Goal: Navigation & Orientation: Understand site structure

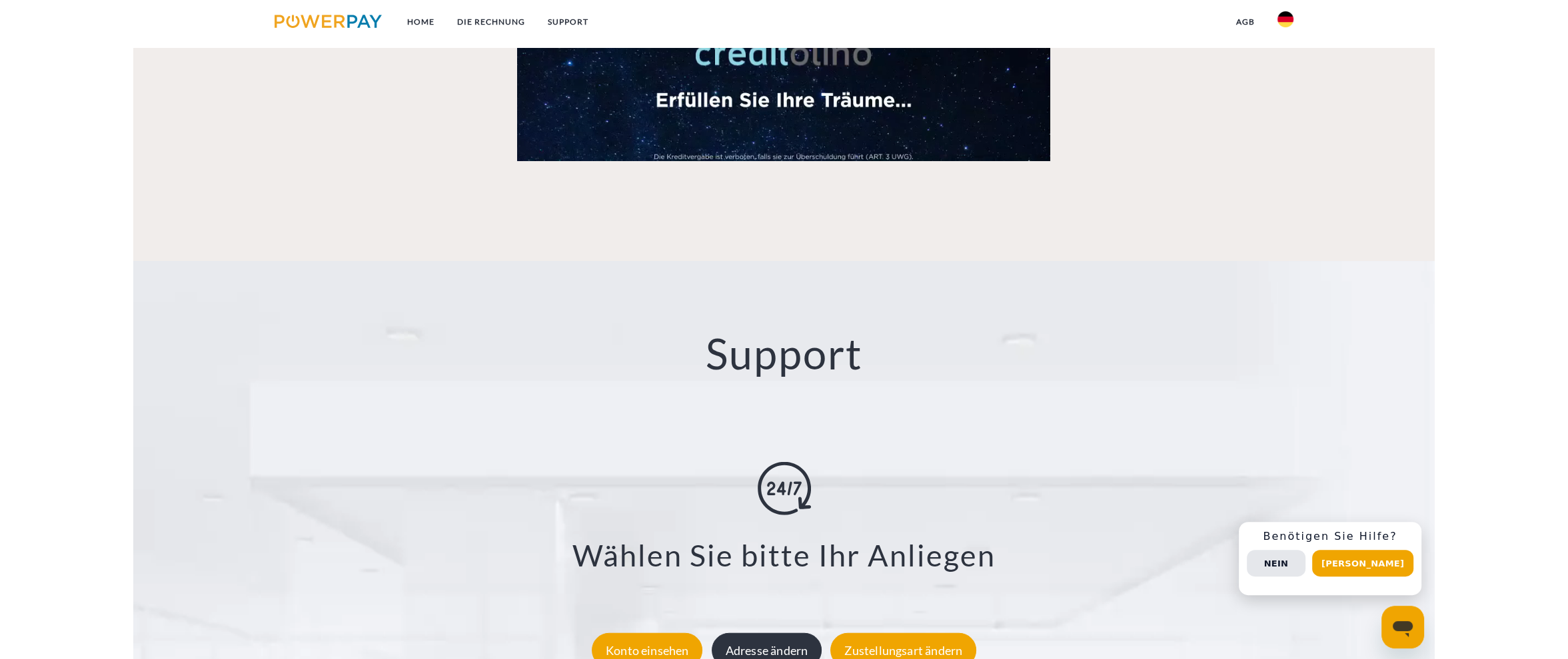
scroll to position [1939, 0]
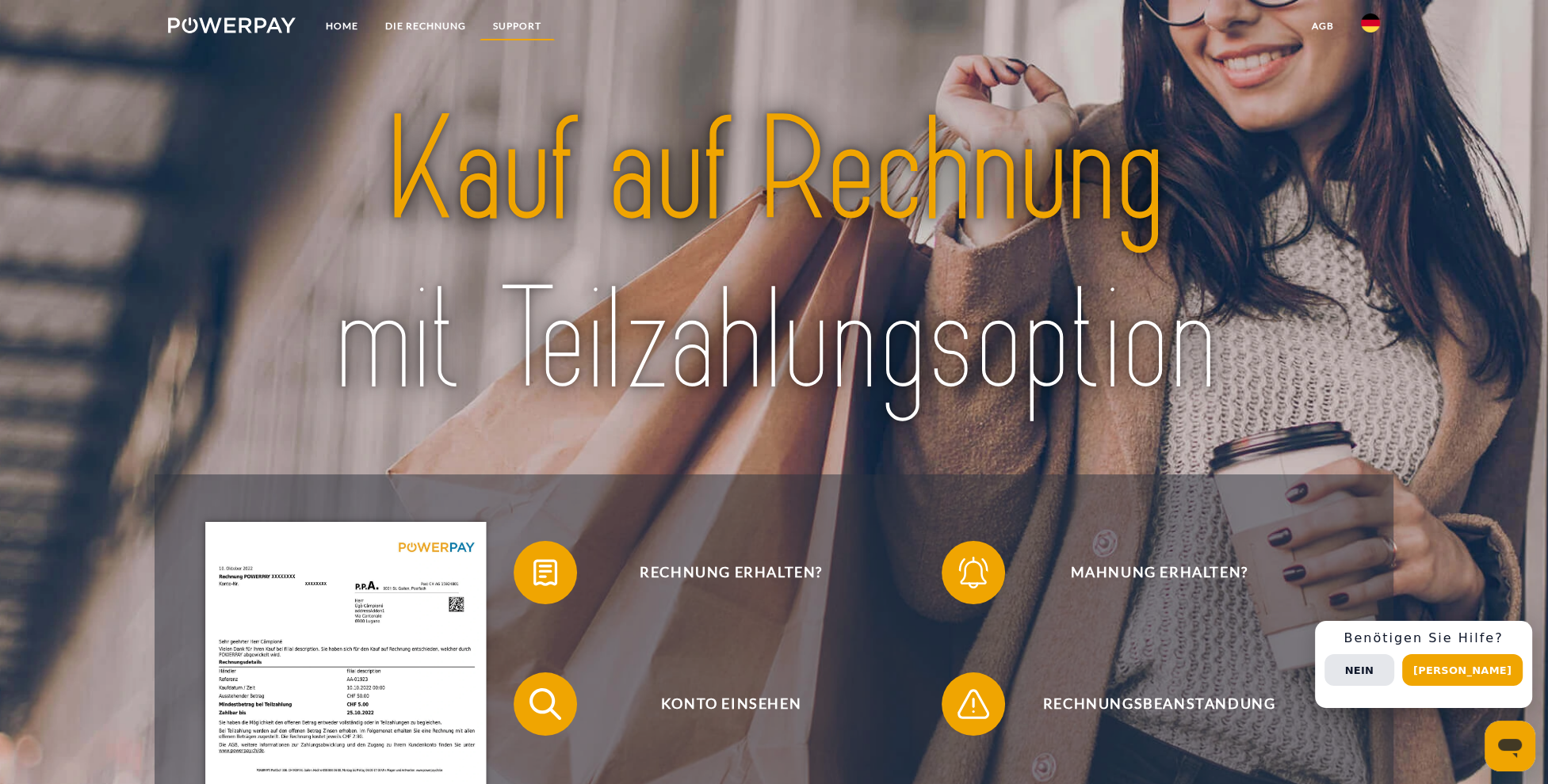
click at [519, 28] on link "SUPPORT" at bounding box center [517, 26] width 75 height 28
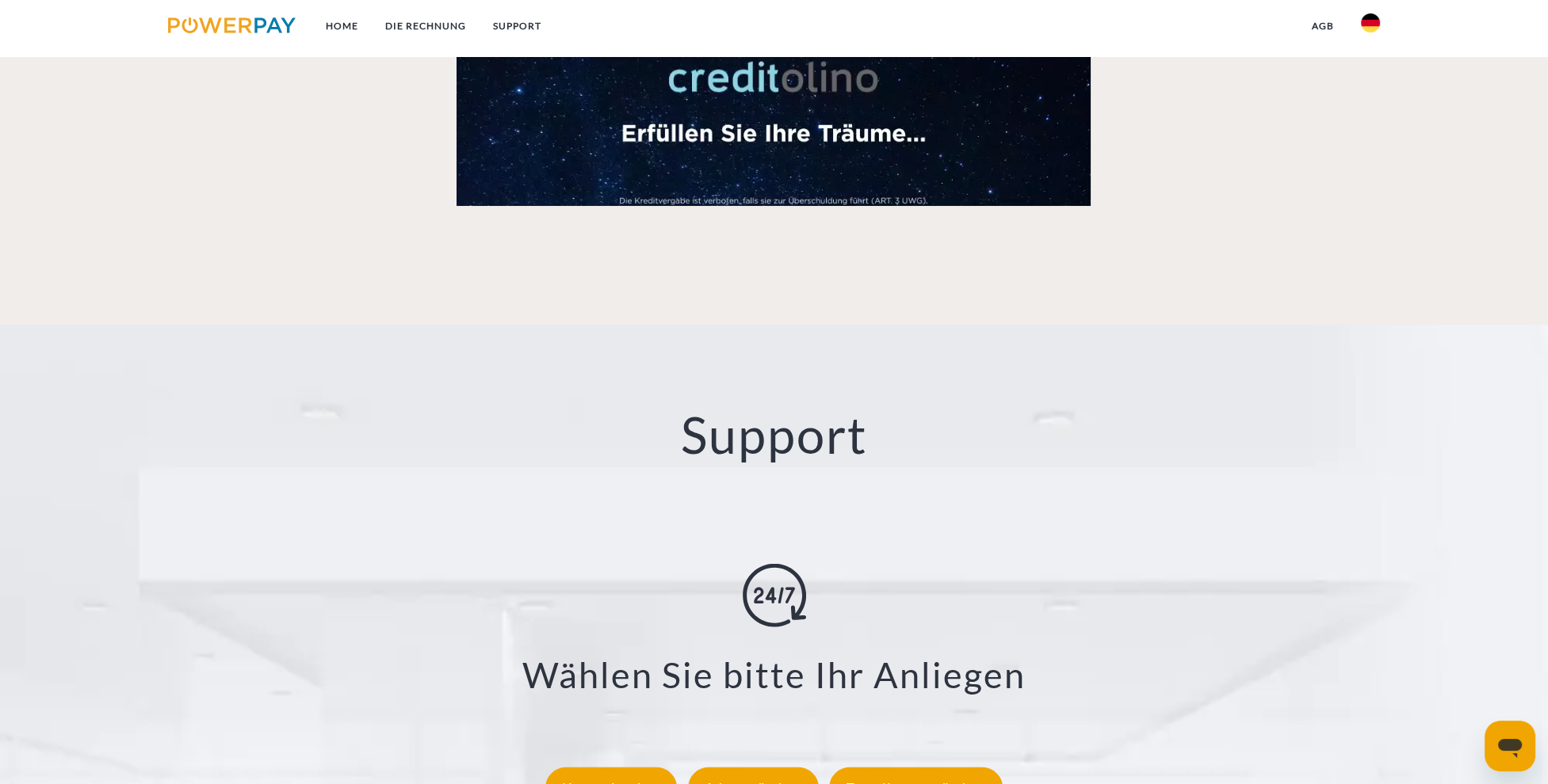
scroll to position [2140, 0]
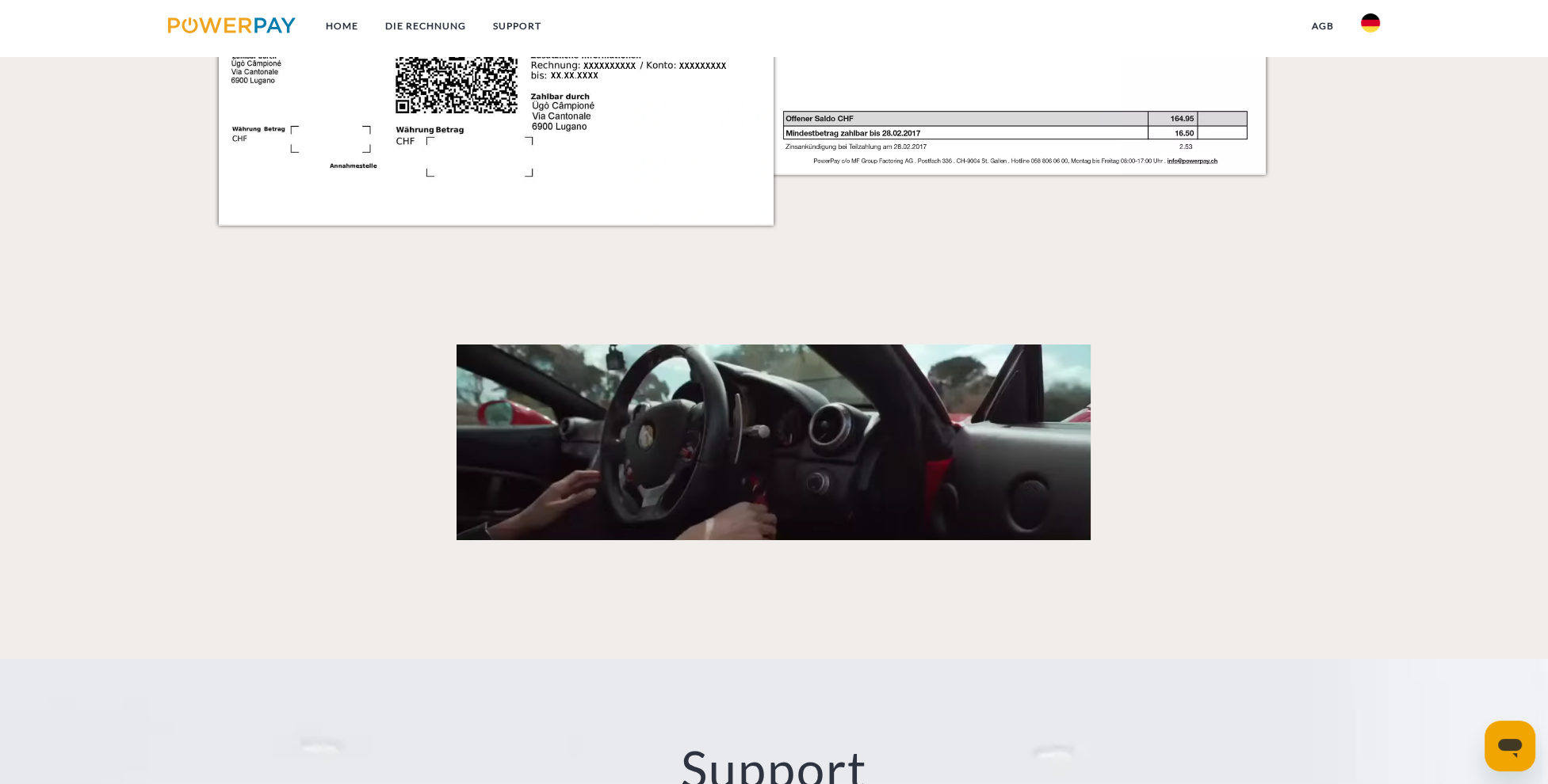
click at [239, 21] on img at bounding box center [232, 25] width 128 height 16
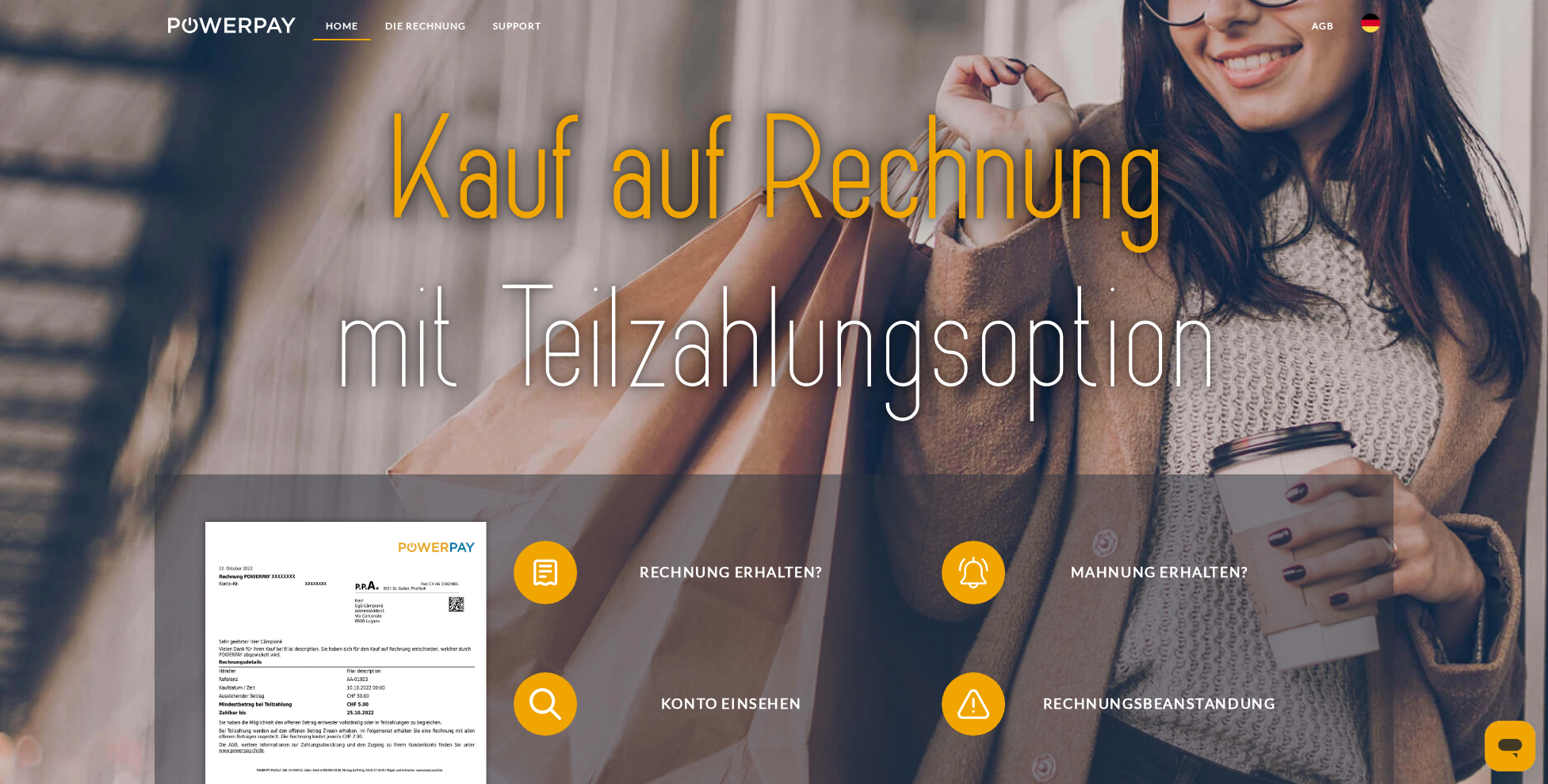
click at [341, 24] on link "Home" at bounding box center [342, 26] width 60 height 28
click at [425, 27] on link "DIE RECHNUNG" at bounding box center [425, 26] width 108 height 28
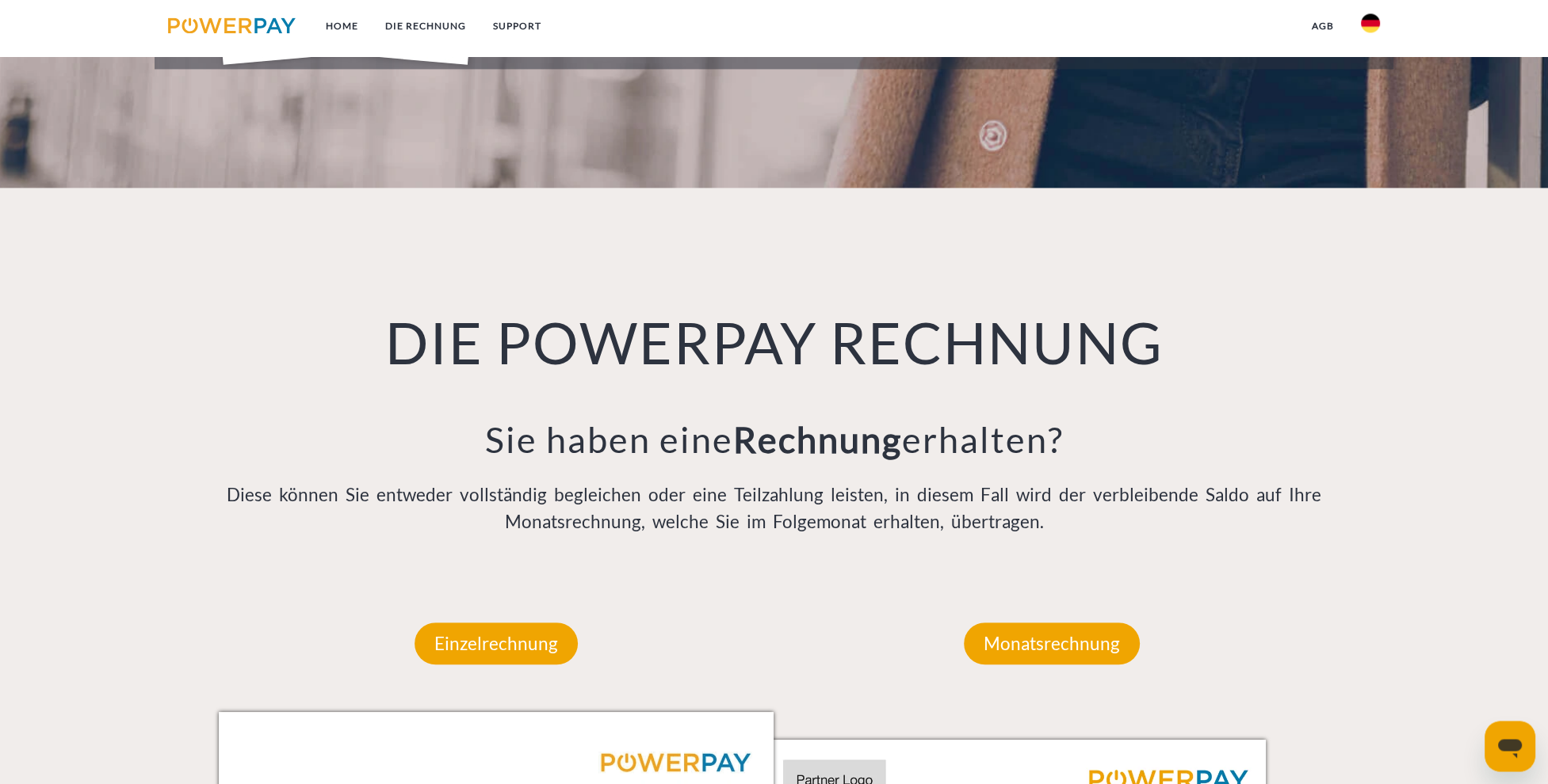
scroll to position [802, 0]
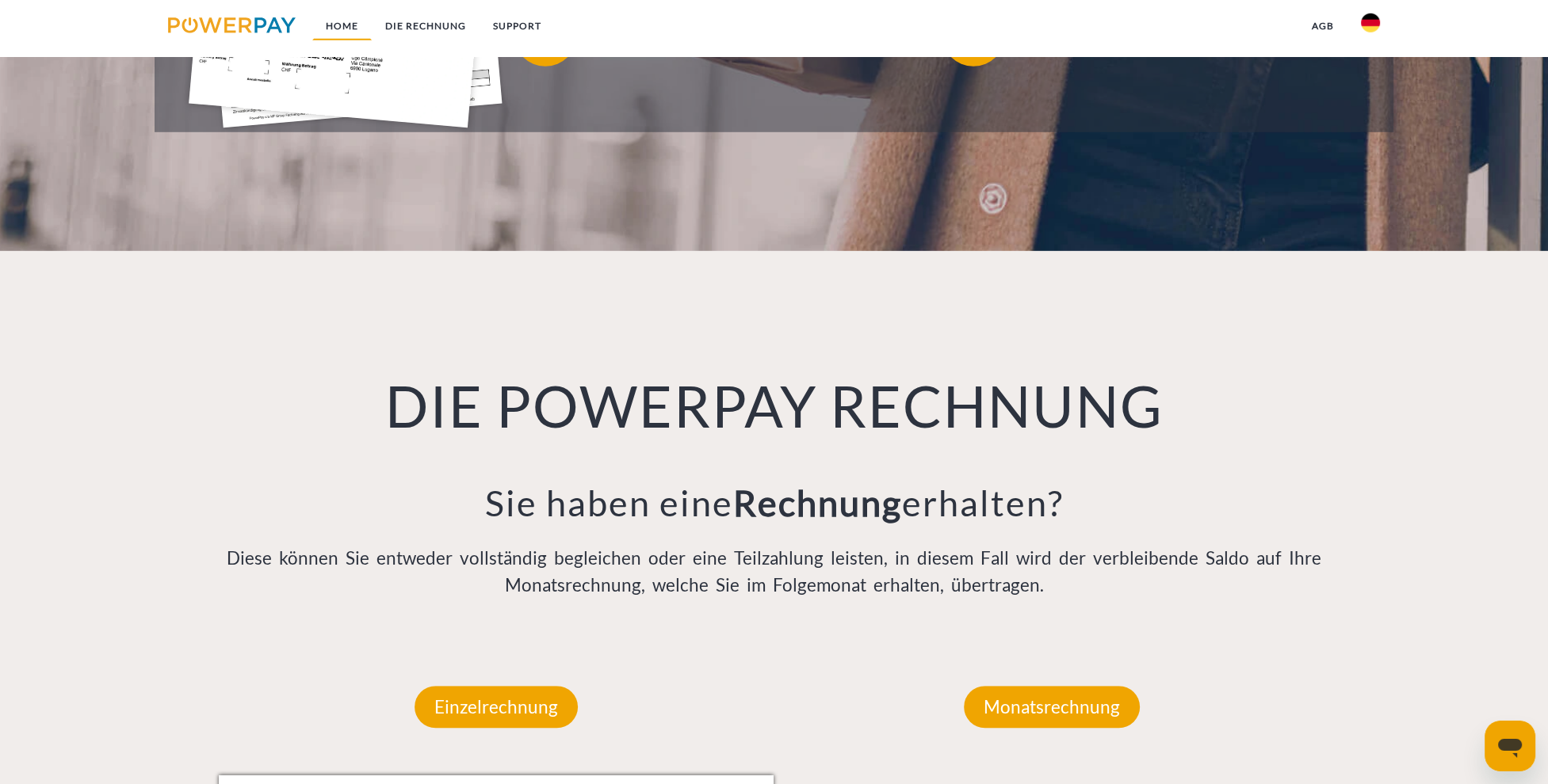
click at [351, 28] on link "Home" at bounding box center [342, 26] width 60 height 28
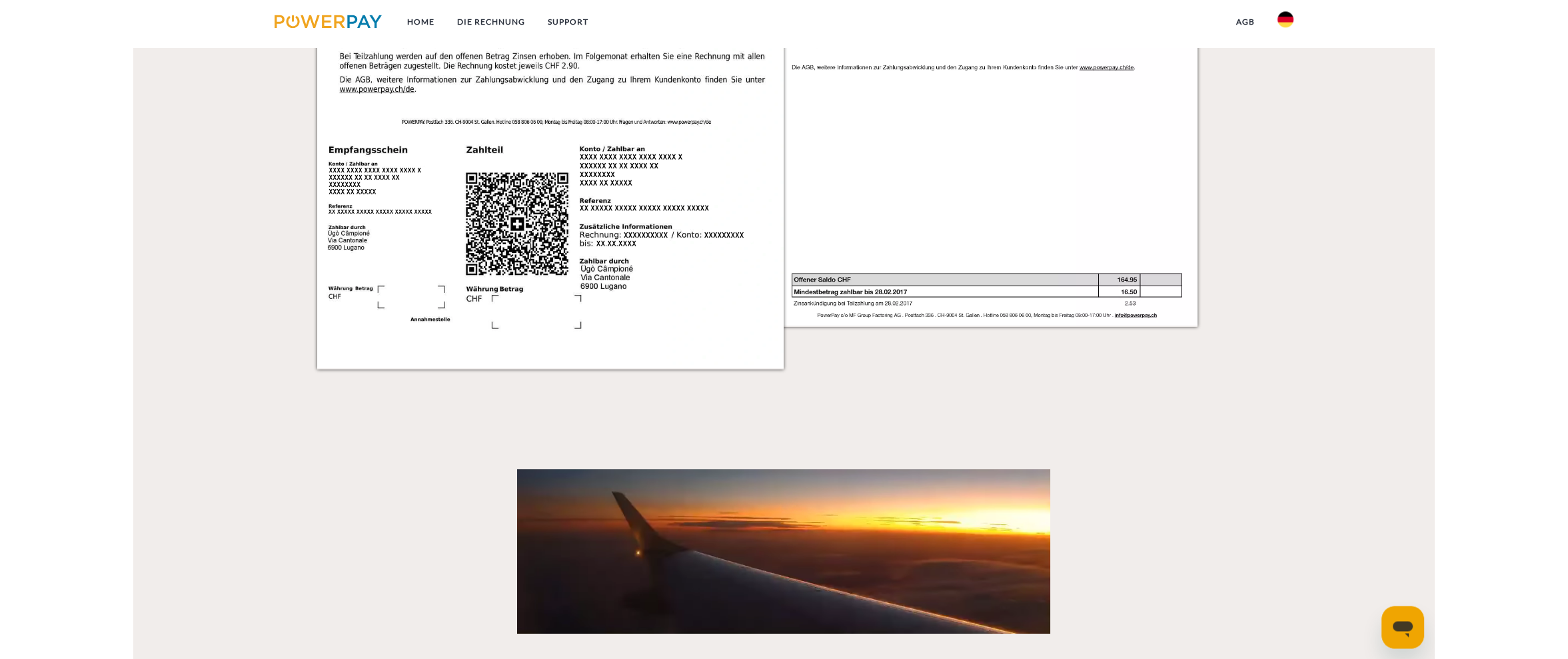
scroll to position [1446, 0]
